Goal: Transaction & Acquisition: Purchase product/service

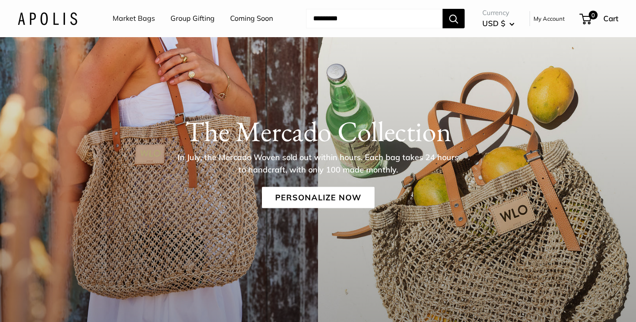
scroll to position [122, 0]
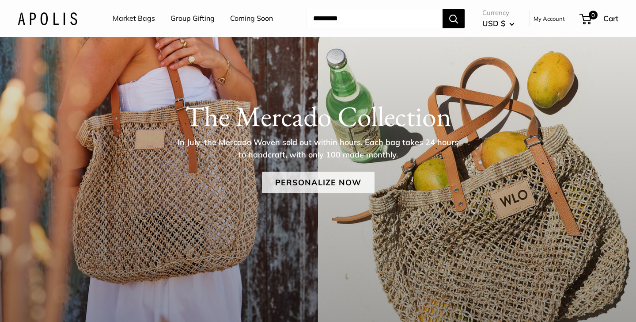
click at [334, 183] on link "Personalize Now" at bounding box center [318, 181] width 113 height 21
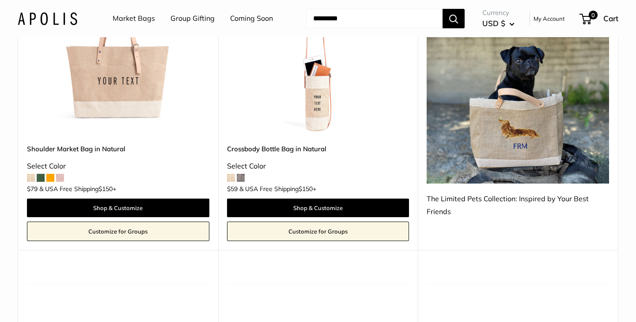
scroll to position [896, 0]
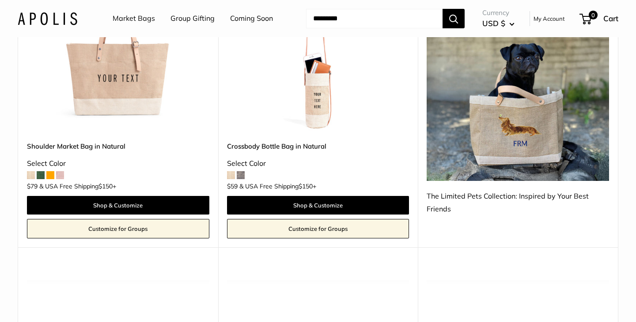
click at [515, 134] on img at bounding box center [518, 65] width 182 height 231
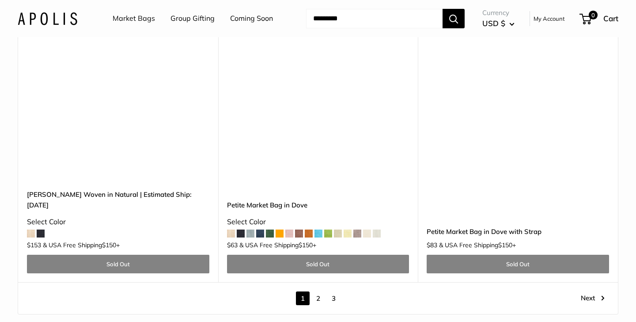
scroll to position [4832, 0]
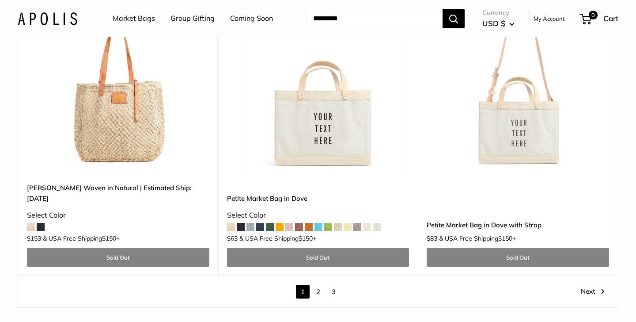
click at [319, 284] on link "2" at bounding box center [318, 291] width 14 height 14
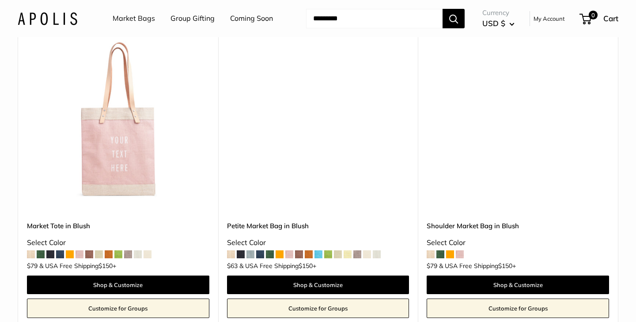
scroll to position [1098, 0]
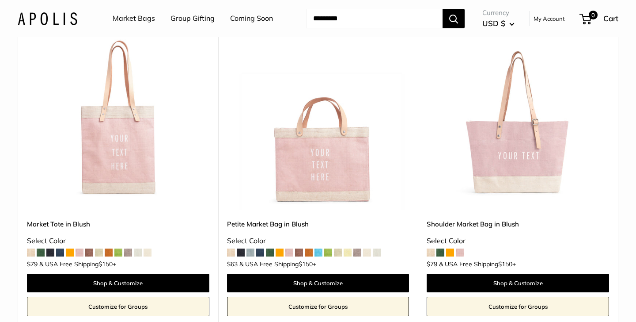
click at [53, 248] on span at bounding box center [50, 252] width 8 height 8
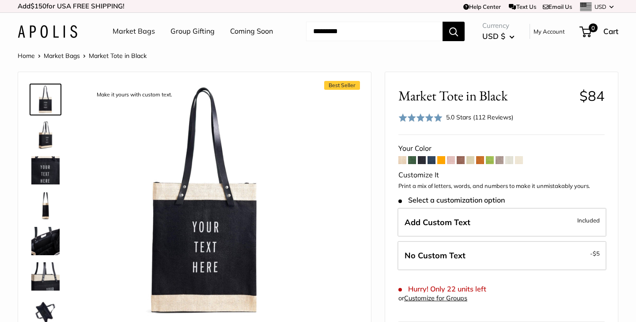
click at [430, 160] on span at bounding box center [432, 160] width 8 height 8
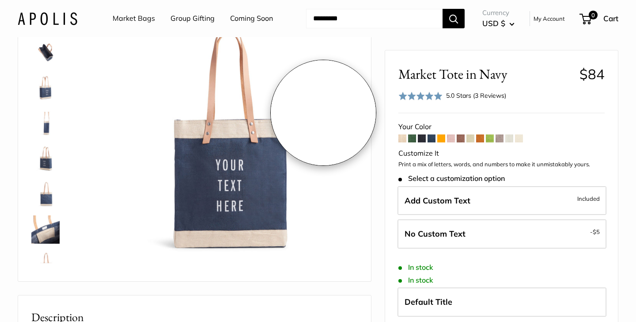
scroll to position [85, 0]
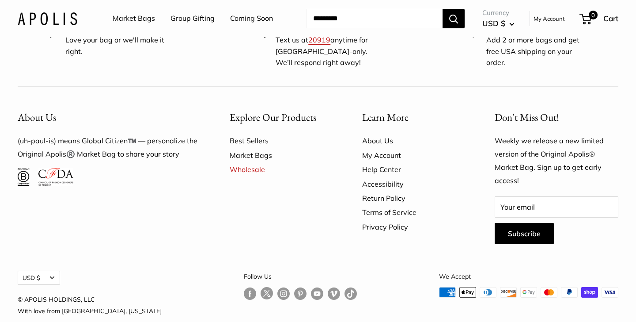
scroll to position [5629, 0]
